Goal: Information Seeking & Learning: Learn about a topic

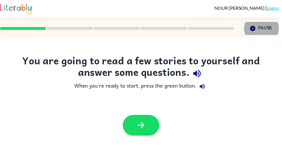
click at [138, 128] on icon "button" at bounding box center [142, 127] width 10 height 10
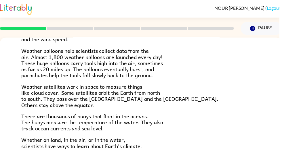
scroll to position [155, 0]
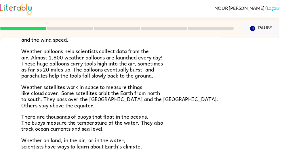
click at [259, 27] on button "Pause Pause" at bounding box center [264, 28] width 42 height 13
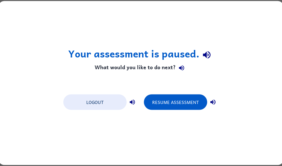
click at [194, 101] on button "Resume Assessment" at bounding box center [175, 103] width 63 height 16
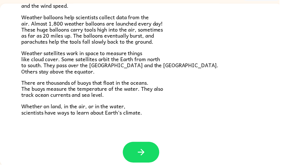
scroll to position [34, 0]
click at [141, 149] on icon "button" at bounding box center [142, 154] width 10 height 10
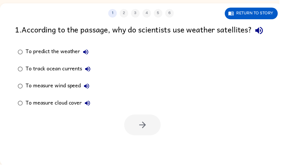
scroll to position [0, 0]
click at [264, 11] on button "Return to story" at bounding box center [253, 14] width 53 height 12
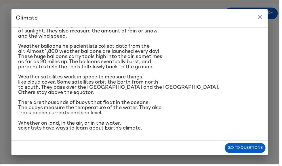
scroll to position [153, 0]
click at [263, 18] on icon "close" at bounding box center [262, 17] width 7 height 7
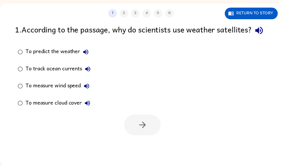
click at [66, 110] on div "To measure cloud cover" at bounding box center [60, 104] width 68 height 11
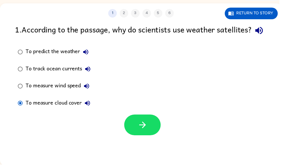
click at [151, 136] on button "button" at bounding box center [143, 126] width 37 height 21
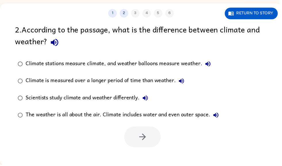
click at [116, 13] on button "1" at bounding box center [113, 13] width 9 height 9
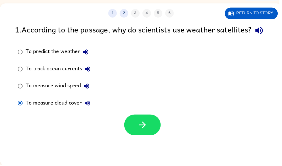
click at [126, 11] on button "2" at bounding box center [125, 13] width 9 height 9
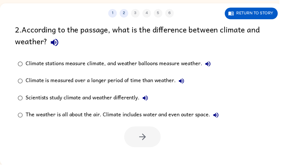
click at [269, 15] on button "Return to story" at bounding box center [253, 14] width 53 height 12
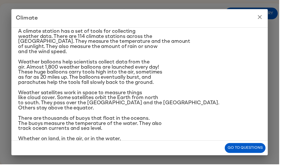
scroll to position [90, 0]
click at [264, 15] on icon "close" at bounding box center [262, 17] width 7 height 7
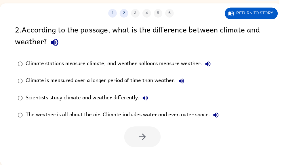
click at [256, 16] on button "Return to story" at bounding box center [253, 14] width 53 height 12
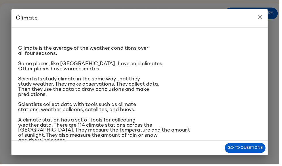
click at [259, 20] on button "close" at bounding box center [261, 16] width 11 height 11
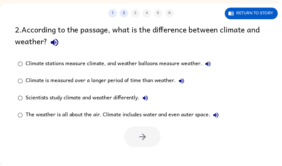
click at [263, 16] on button "Return to story" at bounding box center [253, 14] width 53 height 12
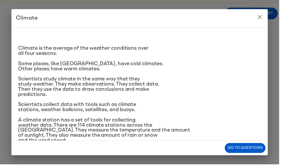
click at [267, 16] on button "close" at bounding box center [261, 16] width 11 height 11
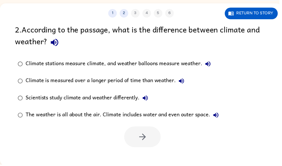
click at [126, 100] on div "Scientists study climate and weather differently." at bounding box center [89, 98] width 126 height 11
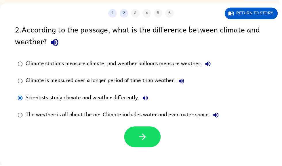
click at [180, 67] on div "Climate stations measure climate, and weather balloons measure weather." at bounding box center [121, 64] width 190 height 11
click at [259, 18] on button "Return to story" at bounding box center [253, 14] width 53 height 12
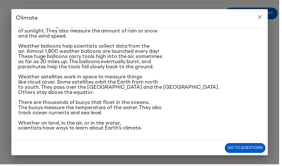
scroll to position [128, 0]
click at [264, 18] on icon "close" at bounding box center [262, 17] width 4 height 4
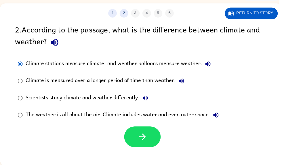
click at [146, 144] on button "button" at bounding box center [143, 138] width 37 height 21
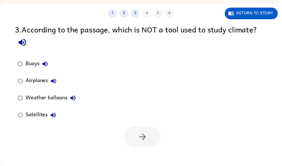
click at [259, 18] on button "Return to story" at bounding box center [253, 14] width 53 height 12
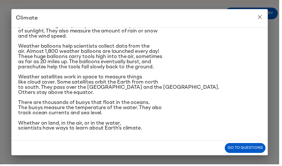
scroll to position [153, 0]
click at [268, 19] on button "close" at bounding box center [261, 16] width 11 height 11
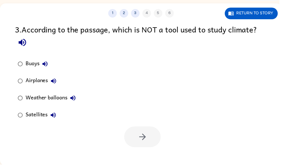
click at [34, 78] on div "Airplanes" at bounding box center [43, 81] width 34 height 11
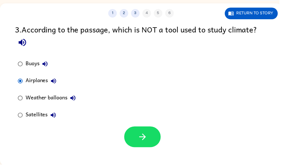
click at [37, 119] on div "Satellites" at bounding box center [43, 116] width 34 height 11
click at [35, 66] on div "Buoys" at bounding box center [38, 64] width 25 height 11
click at [143, 137] on icon "button" at bounding box center [144, 138] width 10 height 10
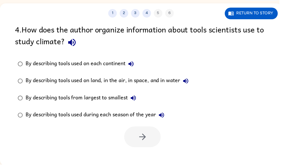
click at [166, 82] on div "By describing tools used on land, in the air, in space, and in water" at bounding box center [109, 81] width 167 height 11
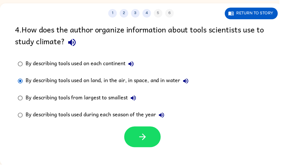
click at [268, 16] on button "Return to story" at bounding box center [253, 14] width 53 height 12
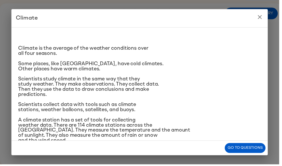
click at [264, 20] on icon "close" at bounding box center [262, 17] width 7 height 7
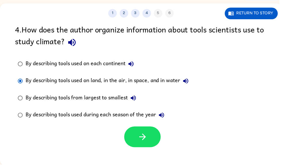
click at [261, 12] on button "Return to story" at bounding box center [253, 14] width 53 height 12
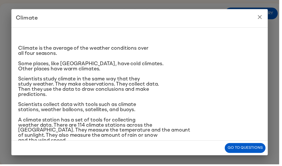
click at [264, 18] on icon "close" at bounding box center [262, 17] width 7 height 7
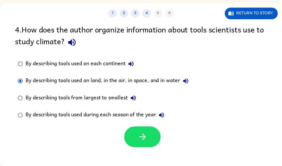
click at [264, 13] on button "Return to story" at bounding box center [253, 14] width 53 height 12
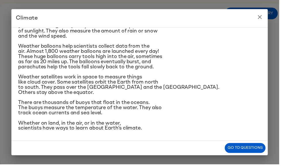
click at [266, 18] on icon "close" at bounding box center [262, 17] width 7 height 7
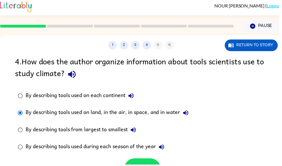
scroll to position [2, 0]
click at [137, 47] on button "3" at bounding box center [136, 45] width 9 height 9
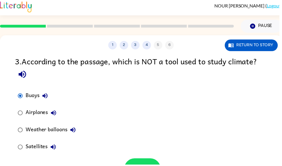
click at [148, 49] on button "4" at bounding box center [148, 45] width 9 height 9
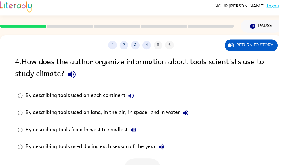
scroll to position [0, 0]
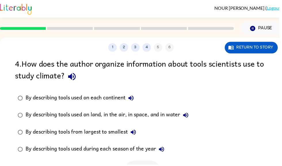
click at [162, 118] on div "By describing tools used on land, in the air, in space, and in water" at bounding box center [109, 116] width 167 height 11
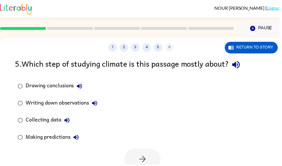
click at [39, 113] on label "Collecting data" at bounding box center [58, 121] width 92 height 17
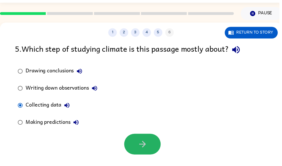
scroll to position [15, 0]
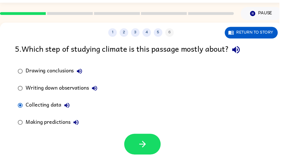
click at [140, 150] on icon "button" at bounding box center [144, 146] width 10 height 10
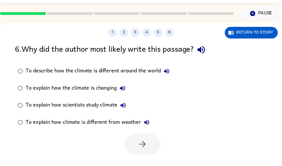
click at [147, 75] on div "To describe how the climate is different around the world" at bounding box center [100, 71] width 148 height 11
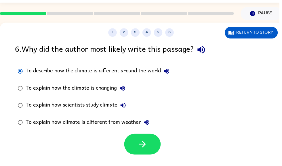
click at [260, 33] on button "Return to story" at bounding box center [253, 33] width 53 height 12
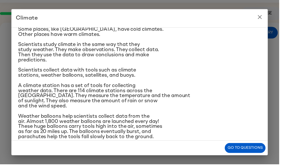
scroll to position [35, 0]
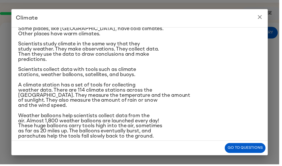
click at [261, 16] on icon "close" at bounding box center [262, 17] width 7 height 7
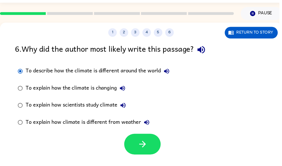
click at [111, 89] on div "To explain how the climate is changing" at bounding box center [77, 89] width 103 height 11
click at [110, 109] on div "To explain how scientists study climate" at bounding box center [78, 106] width 104 height 11
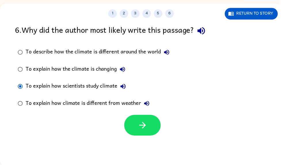
scroll to position [34, 0]
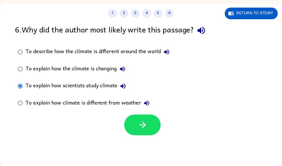
click at [132, 119] on button "button" at bounding box center [143, 126] width 37 height 21
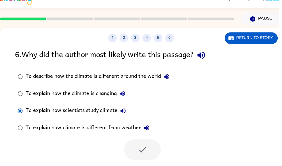
scroll to position [10, 0]
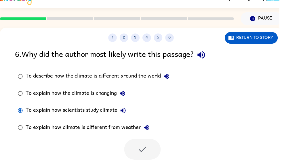
click at [140, 155] on div at bounding box center [143, 151] width 37 height 21
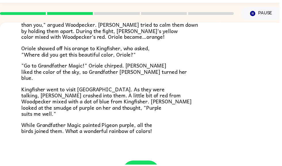
scroll to position [15, 0]
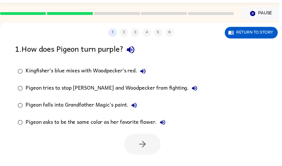
scroll to position [9, 0]
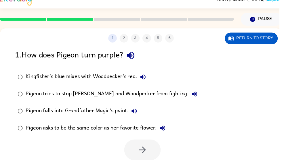
click at [34, 115] on div "Pigeon falls into Grandfather Magic's paint." at bounding box center [83, 112] width 115 height 11
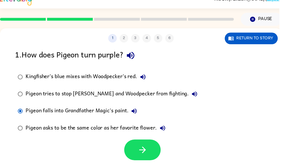
click at [260, 40] on button "Return to story" at bounding box center [253, 39] width 53 height 12
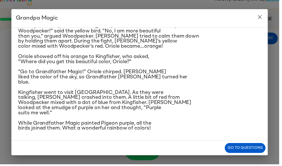
scroll to position [120, 0]
click at [260, 19] on icon "close" at bounding box center [262, 17] width 7 height 7
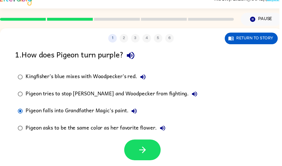
click at [133, 73] on div "Kingfisher’s blue mixes with Woodpecker’s red." at bounding box center [88, 77] width 124 height 11
click at [133, 80] on div "Kingfisher’s blue mixes with Woodpecker’s red." at bounding box center [88, 77] width 124 height 11
click at [151, 157] on button "button" at bounding box center [143, 151] width 37 height 21
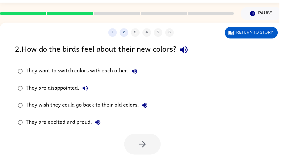
scroll to position [15, 0]
click at [259, 33] on button "Return to story" at bounding box center [253, 33] width 53 height 12
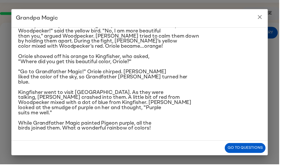
click at [266, 16] on icon "close" at bounding box center [262, 17] width 7 height 7
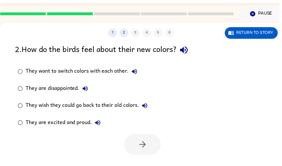
scroll to position [13, 0]
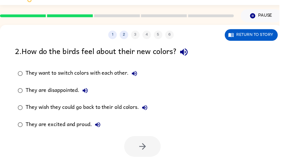
click at [80, 134] on label "They are excited and proud." at bounding box center [83, 126] width 143 height 17
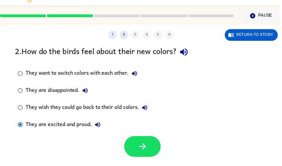
click at [79, 126] on div "They are excited and proud." at bounding box center [65, 125] width 78 height 11
click at [158, 145] on button "button" at bounding box center [143, 148] width 37 height 21
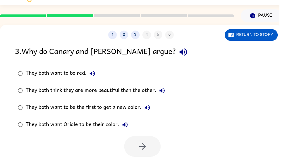
click at [258, 41] on button "Return to story" at bounding box center [253, 36] width 53 height 12
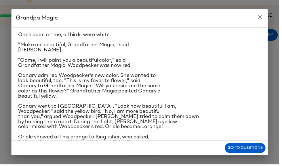
scroll to position [16, 0]
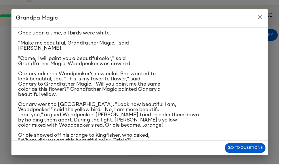
click at [256, 19] on h2 "Grandpa Magic" at bounding box center [140, 18] width 259 height 18
click at [260, 20] on icon "close" at bounding box center [262, 17] width 7 height 7
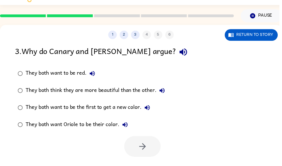
click at [257, 38] on button "Return to story" at bounding box center [253, 36] width 53 height 12
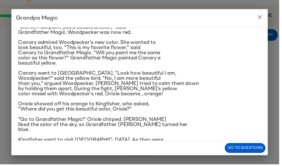
scroll to position [53, 0]
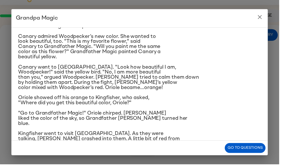
click at [264, 15] on icon "close" at bounding box center [262, 17] width 7 height 7
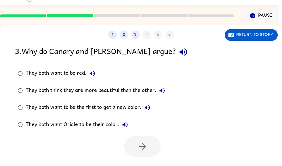
click at [147, 90] on div "They both think they are more beautiful than the other." at bounding box center [97, 91] width 143 height 11
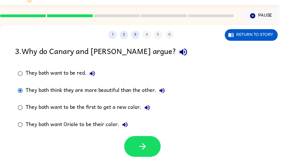
click at [158, 143] on button "button" at bounding box center [143, 148] width 37 height 21
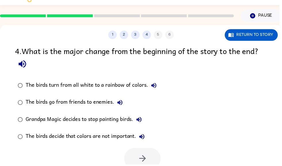
click at [263, 39] on button "Return to story" at bounding box center [253, 36] width 53 height 12
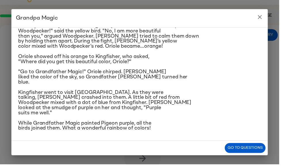
scroll to position [120, 0]
click at [276, 119] on div "Grandpa Magic Once upon a time, all birds were white. "Make me beautiful, Grand…" at bounding box center [141, 83] width 282 height 166
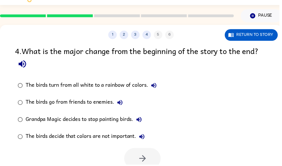
click at [37, 113] on label "Grandpa Magic decides to stop painting birds." at bounding box center [88, 120] width 152 height 17
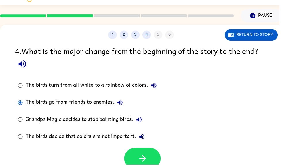
scroll to position [15, 0]
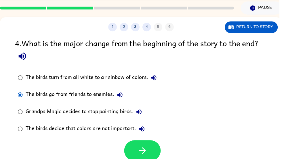
click at [263, 43] on div "4 . What is the major change from the beginning of the story to the end?" at bounding box center [142, 56] width 254 height 27
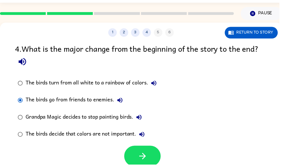
click at [262, 37] on button "Return to story" at bounding box center [253, 33] width 53 height 12
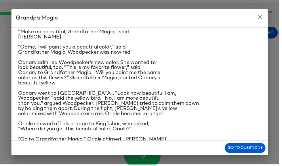
scroll to position [18, 0]
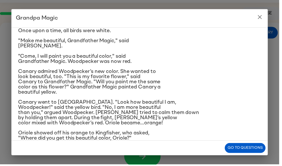
click at [10, 107] on div "Grandpa Magic Once upon a time, all birds were white. "Make me beautiful, Grand…" at bounding box center [141, 83] width 282 height 166
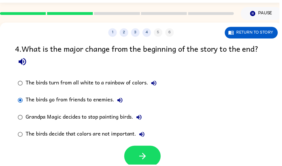
click at [9, 107] on div "4 . What is the major change from the beginning of the story to the end? The bi…" at bounding box center [142, 105] width 285 height 125
click at [157, 164] on button "button" at bounding box center [143, 157] width 37 height 21
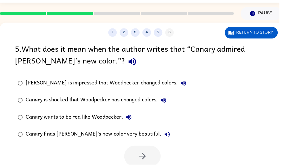
click at [51, 141] on div "Canary finds [PERSON_NAME]'s new color very beautiful." at bounding box center [100, 135] width 149 height 11
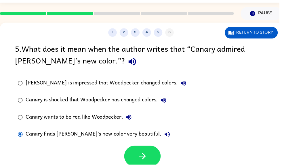
click at [42, 148] on div at bounding box center [142, 157] width 285 height 24
click at [135, 156] on button "button" at bounding box center [143, 157] width 37 height 21
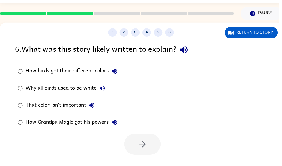
click at [37, 72] on div "How birds got their different colors" at bounding box center [73, 71] width 95 height 11
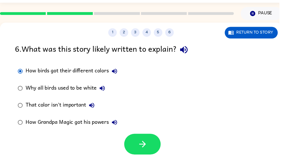
click at [130, 141] on button "button" at bounding box center [143, 145] width 37 height 21
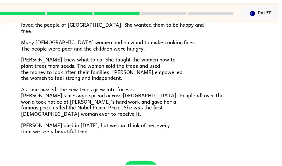
scroll to position [156, 0]
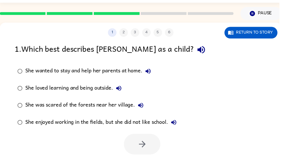
scroll to position [0, 0]
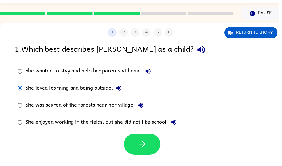
click at [128, 144] on button "button" at bounding box center [143, 145] width 37 height 21
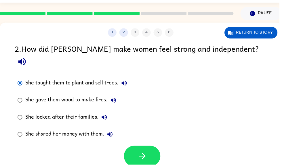
click at [141, 155] on icon "button" at bounding box center [143, 158] width 7 height 7
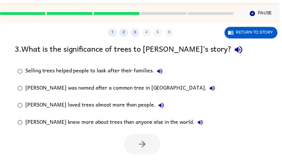
click at [236, 37] on button "Return to story" at bounding box center [252, 33] width 53 height 12
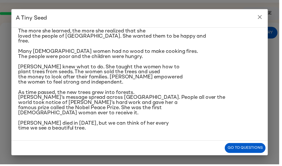
scroll to position [136, 0]
click at [0, 64] on div "A Tiny Seed In a village on the slopes of [GEOGRAPHIC_DATA] in [GEOGRAPHIC_DATA…" at bounding box center [141, 83] width 282 height 166
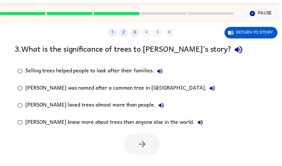
click at [124, 34] on button "2" at bounding box center [124, 33] width 9 height 9
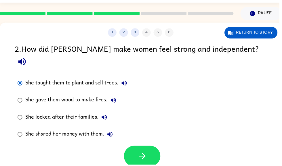
click at [146, 34] on div "1 2 3 4 5 6" at bounding box center [142, 33] width 285 height 9
click at [133, 31] on button "3" at bounding box center [136, 33] width 9 height 9
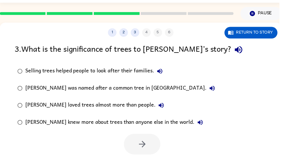
click at [173, 125] on div "[PERSON_NAME] knew more about trees than anyone else in the world." at bounding box center [117, 123] width 182 height 11
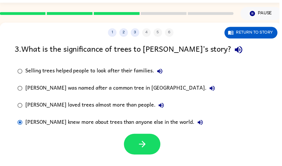
click at [134, 73] on div "Selling trees helped people to look after their families." at bounding box center [96, 71] width 141 height 11
click at [144, 149] on icon "button" at bounding box center [144, 146] width 10 height 10
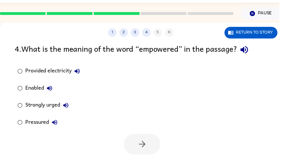
click at [252, 36] on button "Return to story" at bounding box center [252, 33] width 53 height 12
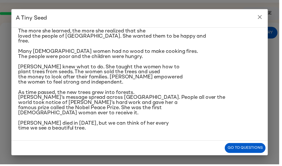
click at [273, 106] on div "A Tiny Seed In a village on the slopes of [GEOGRAPHIC_DATA] in [GEOGRAPHIC_DATA…" at bounding box center [141, 83] width 282 height 166
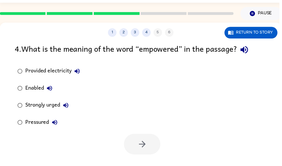
scroll to position [0, 3]
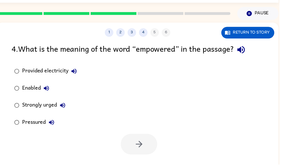
click at [39, 94] on div "Enabled" at bounding box center [37, 89] width 30 height 11
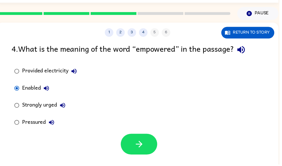
click at [46, 107] on div "Strongly urged" at bounding box center [45, 106] width 47 height 11
click at [259, 35] on button "Return to story" at bounding box center [249, 33] width 53 height 12
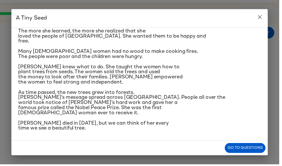
scroll to position [126, 0]
click at [8, 166] on div "A Tiny Seed In a village on the slopes of [GEOGRAPHIC_DATA] in [GEOGRAPHIC_DATA…" at bounding box center [141, 83] width 282 height 166
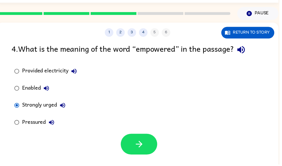
click at [134, 143] on button "button" at bounding box center [140, 145] width 37 height 21
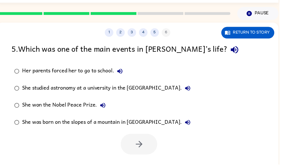
click at [141, 36] on button "4" at bounding box center [144, 33] width 9 height 9
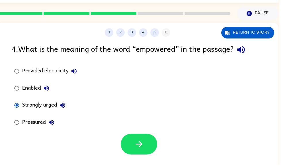
click at [148, 30] on button "4" at bounding box center [144, 33] width 9 height 9
click at [145, 33] on button "4" at bounding box center [144, 33] width 9 height 9
click at [27, 83] on label "Enabled" at bounding box center [46, 89] width 75 height 17
click at [134, 144] on button "button" at bounding box center [140, 145] width 37 height 21
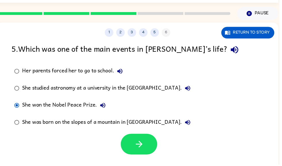
scroll to position [15, 0]
click at [27, 106] on div "She won the Nobel Peace Prize." at bounding box center [65, 106] width 87 height 11
click at [132, 152] on button "button" at bounding box center [140, 145] width 37 height 21
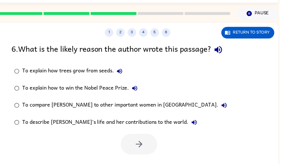
click at [25, 103] on div "To compare [PERSON_NAME] to other important women in [GEOGRAPHIC_DATA]." at bounding box center [126, 106] width 209 height 11
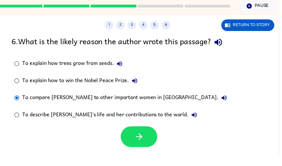
click at [24, 101] on div "To compare [PERSON_NAME] to other important women in [GEOGRAPHIC_DATA]." at bounding box center [126, 106] width 209 height 11
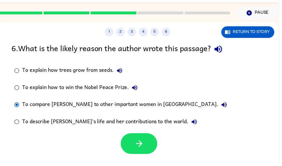
click at [136, 142] on icon "button" at bounding box center [140, 146] width 10 height 10
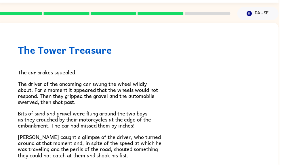
click at [252, 15] on icon "button" at bounding box center [251, 13] width 5 height 5
